Goal: Find contact information: Find contact information

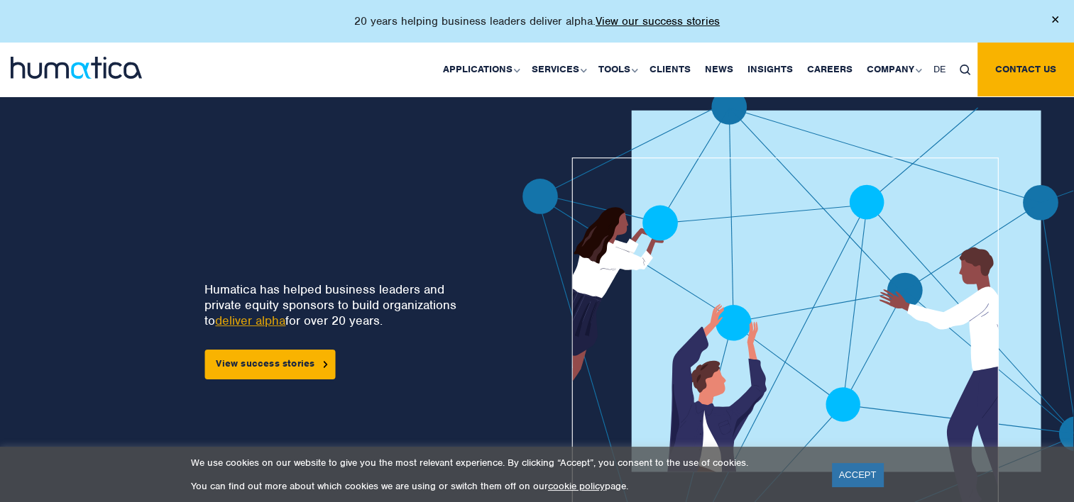
click at [747, 108] on img at bounding box center [856, 357] width 668 height 536
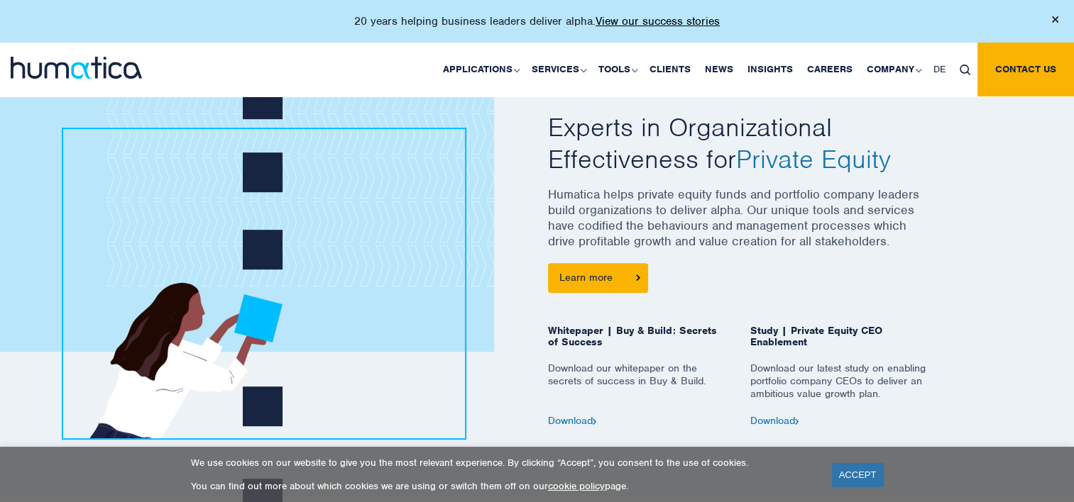
scroll to position [600, 0]
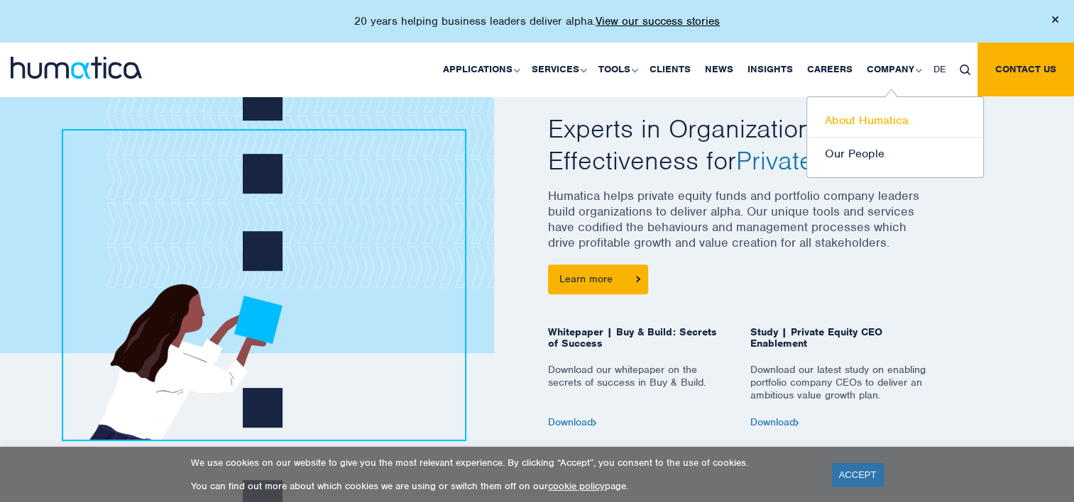
click at [876, 116] on link "About Humatica" at bounding box center [895, 120] width 176 height 33
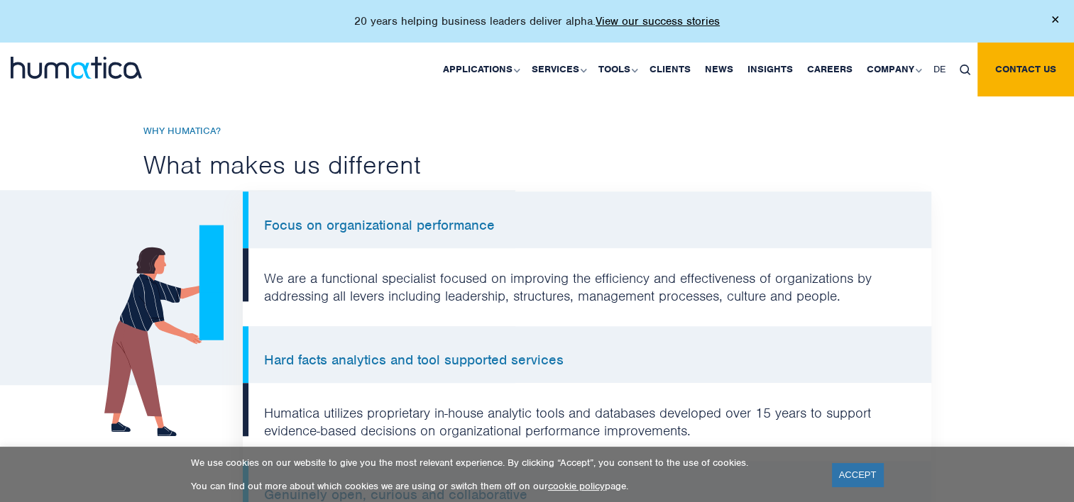
scroll to position [999, 0]
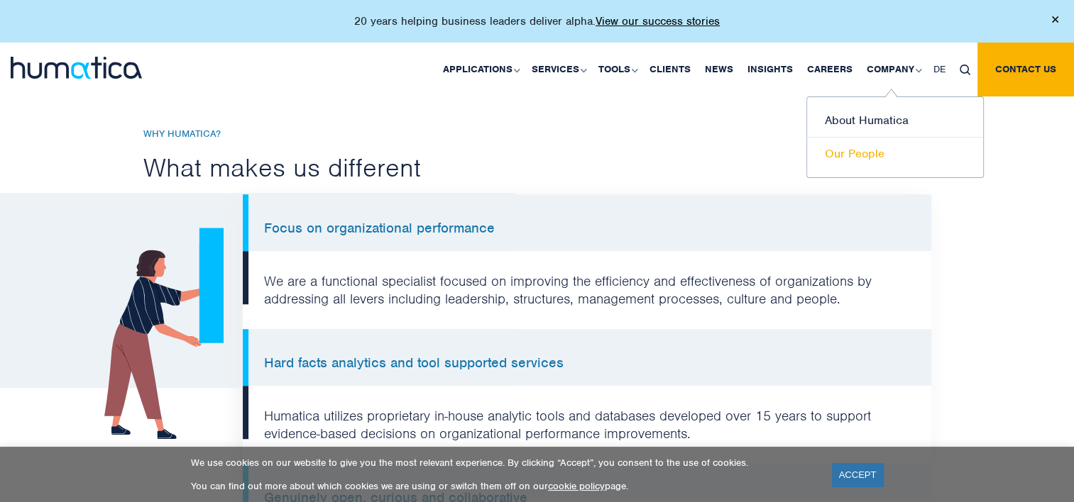
click at [864, 154] on link "Our People" at bounding box center [895, 154] width 176 height 33
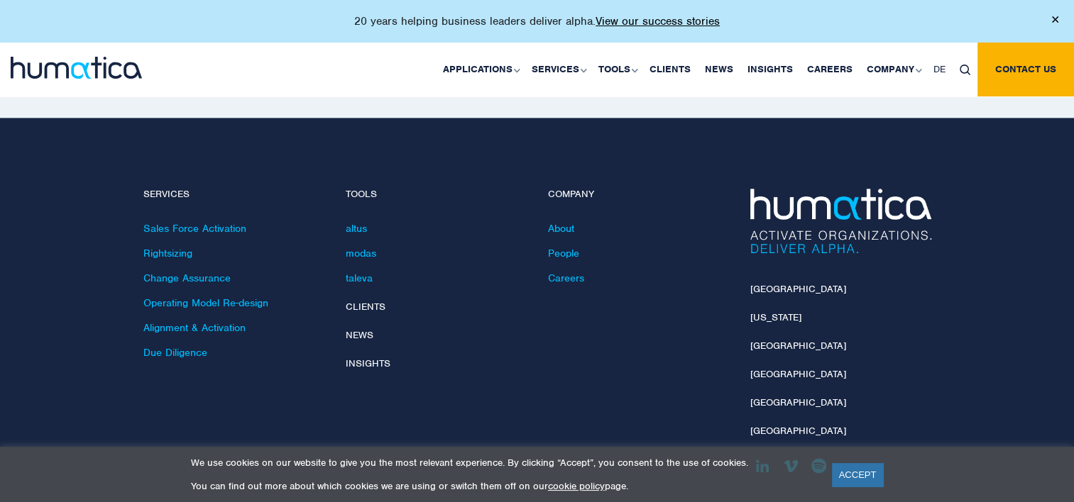
scroll to position [2018, 0]
click at [766, 283] on link "[GEOGRAPHIC_DATA]" at bounding box center [798, 289] width 96 height 12
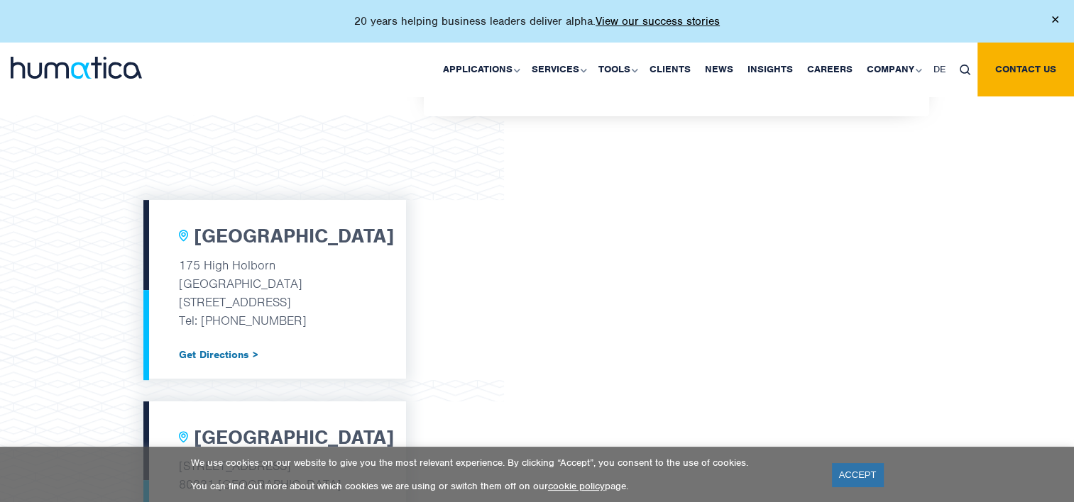
scroll to position [420, 0]
